Goal: Task Accomplishment & Management: Manage account settings

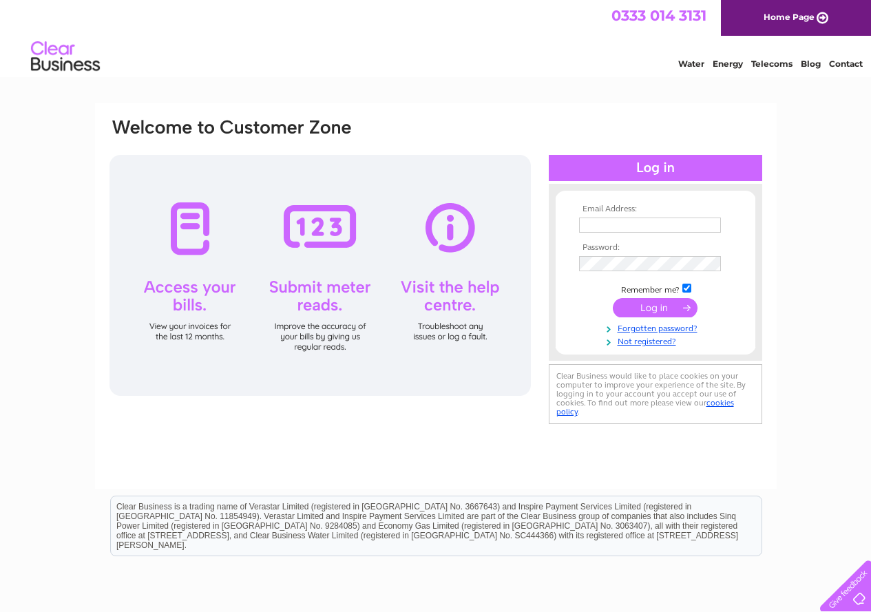
type input "laundryroomukltd@gmail.com"
click at [666, 306] on input "submit" at bounding box center [655, 307] width 85 height 19
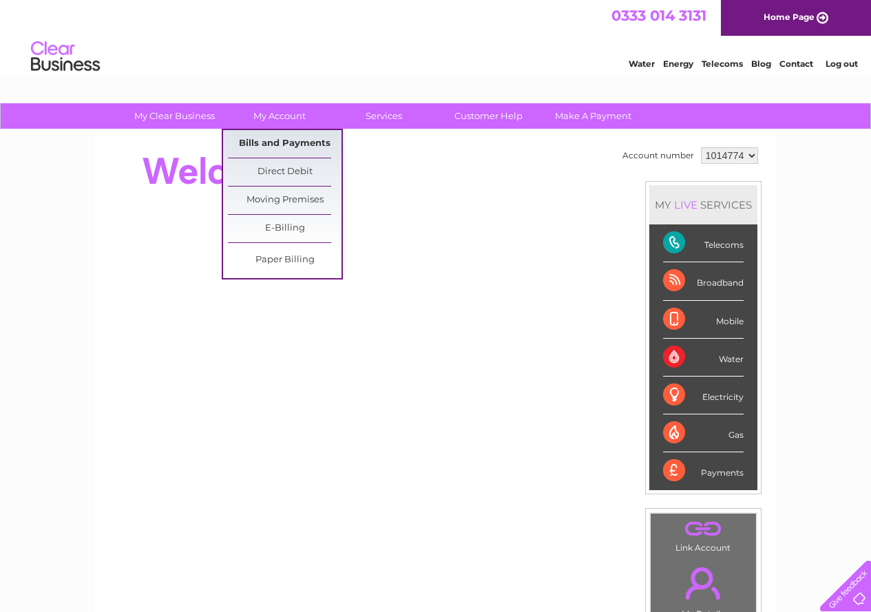
click at [271, 133] on link "Bills and Payments" at bounding box center [285, 144] width 114 height 28
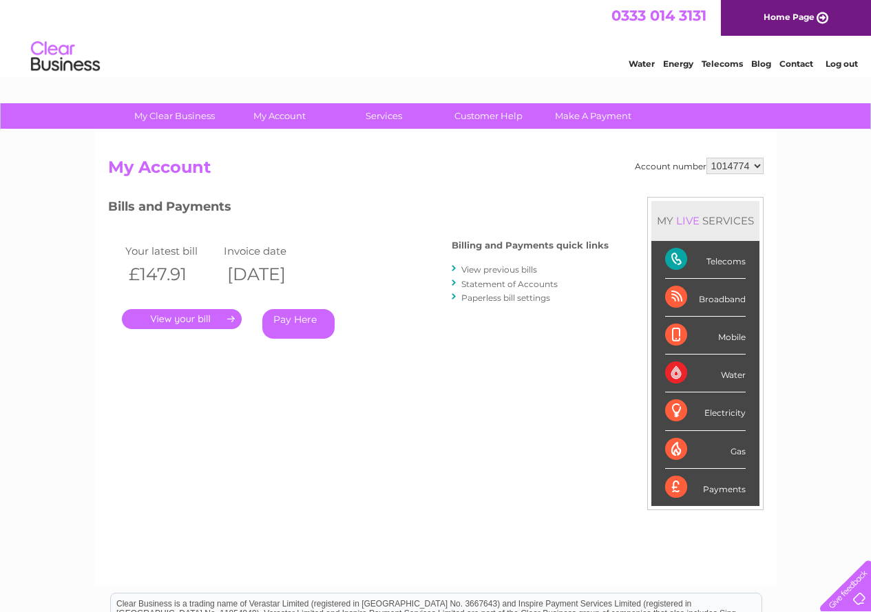
click at [211, 316] on link "." at bounding box center [182, 319] width 120 height 20
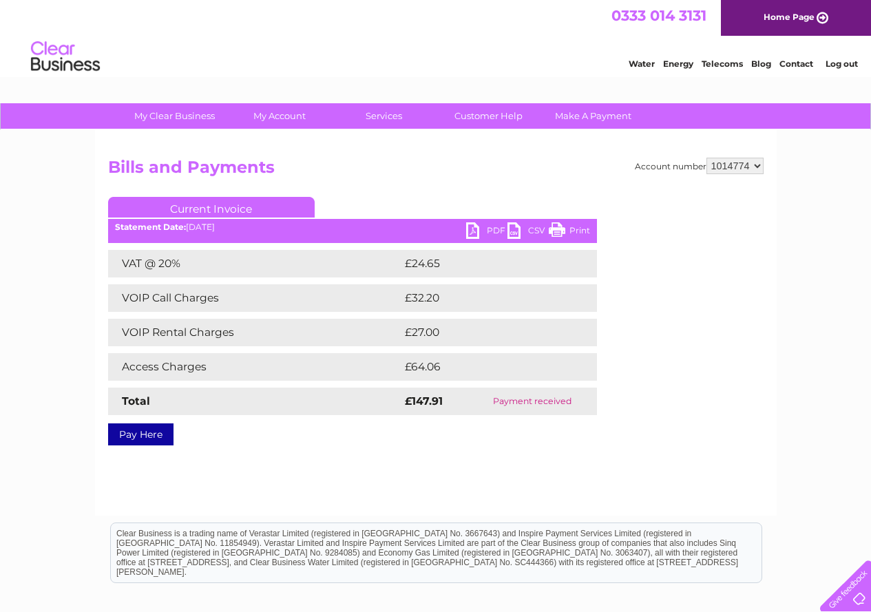
click at [470, 229] on link "PDF" at bounding box center [486, 232] width 41 height 20
